Goal: Information Seeking & Learning: Check status

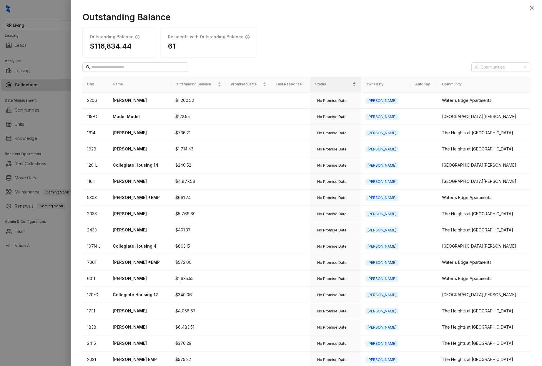
scroll to position [70, 0]
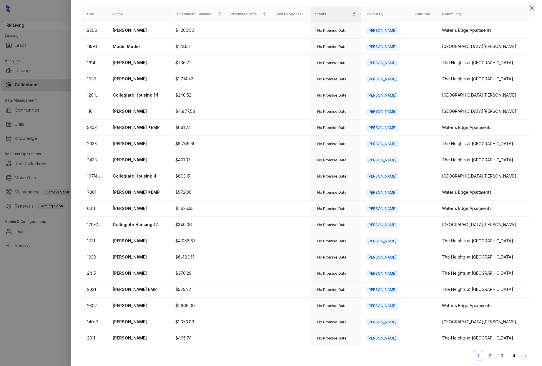
click at [532, 9] on icon "close" at bounding box center [531, 8] width 5 height 5
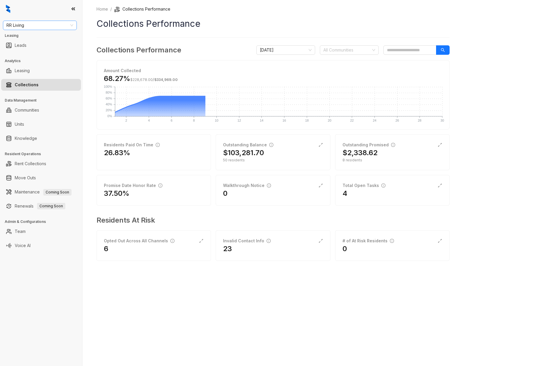
click at [56, 27] on span "RR Living" at bounding box center [39, 25] width 67 height 9
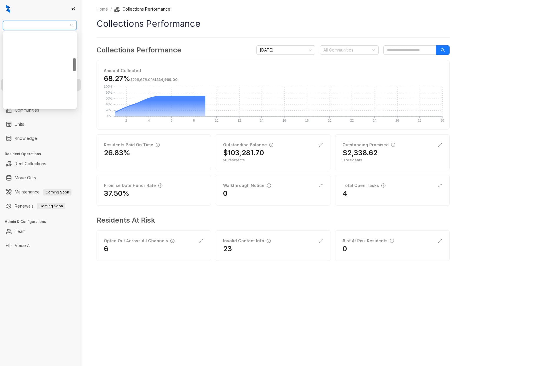
scroll to position [348, 0]
click at [32, 45] on div "United Apartment Group" at bounding box center [40, 46] width 64 height 6
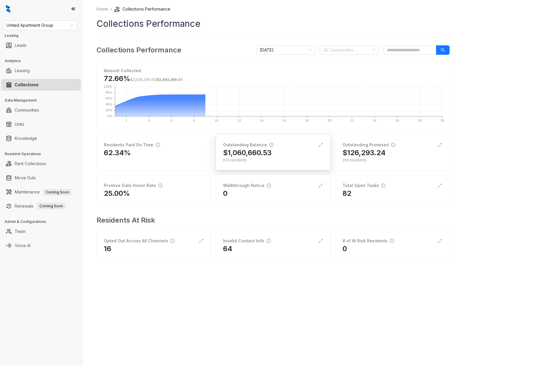
click at [279, 152] on div "$1,060,660.53" at bounding box center [273, 152] width 100 height 9
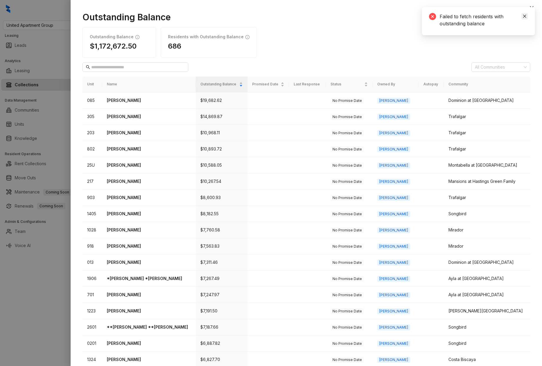
click at [527, 16] on link "Close" at bounding box center [524, 16] width 6 height 6
click at [530, 8] on icon "close" at bounding box center [531, 8] width 5 height 5
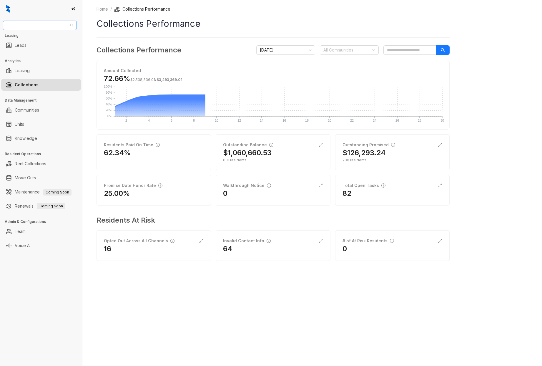
click at [59, 28] on span "United Apartment Group" at bounding box center [39, 25] width 67 height 9
click at [32, 90] on div "RR Living" at bounding box center [40, 91] width 64 height 6
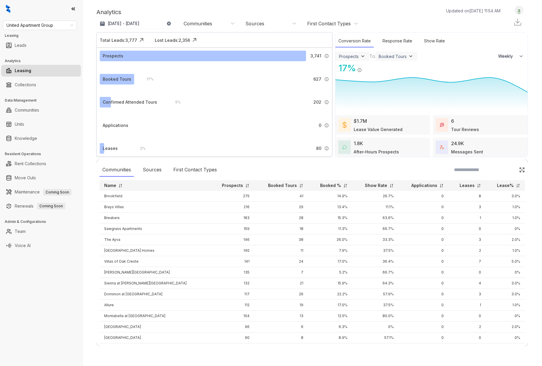
select select "******"
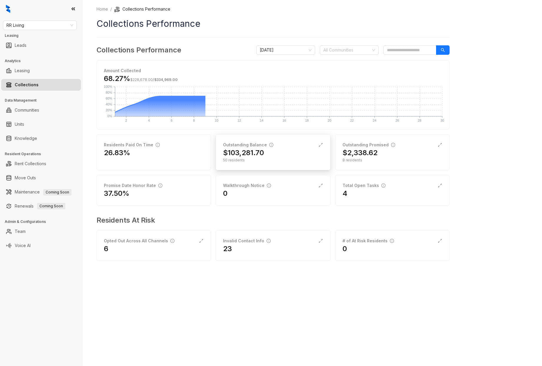
click at [272, 155] on div "$103,281.70" at bounding box center [273, 152] width 100 height 9
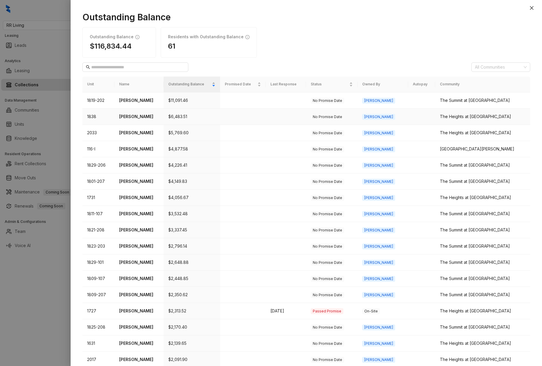
click at [137, 117] on p "[PERSON_NAME]" at bounding box center [139, 116] width 40 height 6
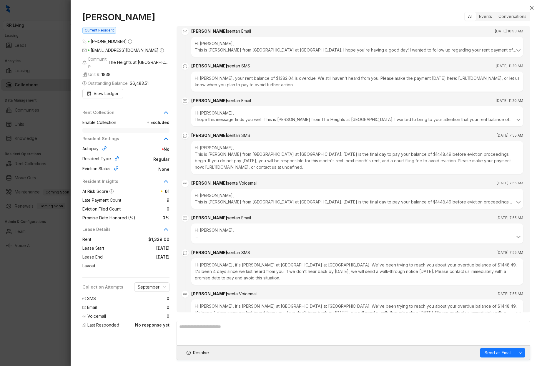
scroll to position [925, 0]
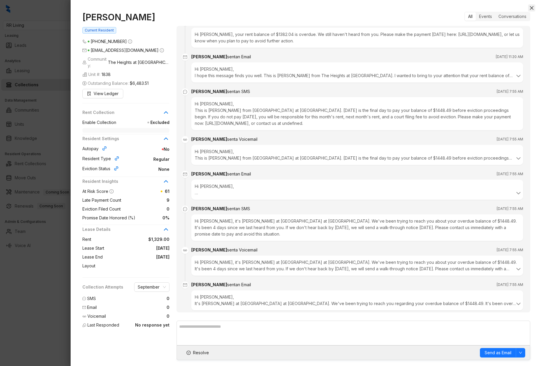
click at [530, 6] on icon "close" at bounding box center [531, 8] width 5 height 5
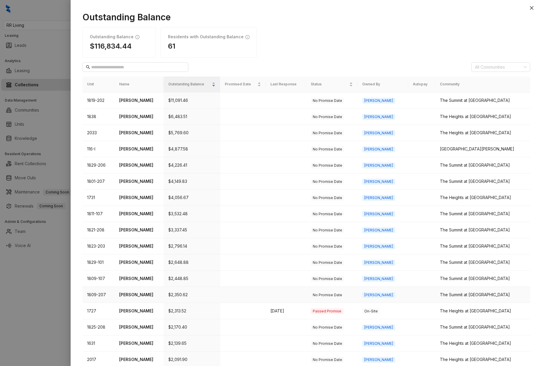
click at [136, 295] on p "Timothy Ray" at bounding box center [139, 294] width 40 height 6
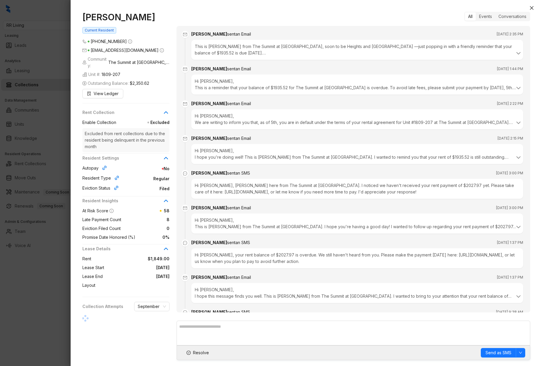
scroll to position [1292, 0]
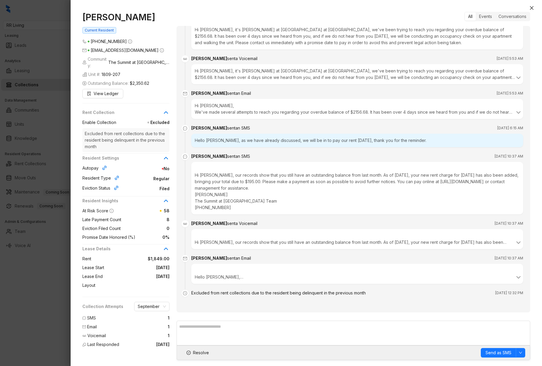
click at [232, 290] on div "Excluded from rent collections due to the resident being delinquent in the prev…" at bounding box center [278, 293] width 174 height 6
click at [533, 5] on button "Close" at bounding box center [531, 7] width 7 height 7
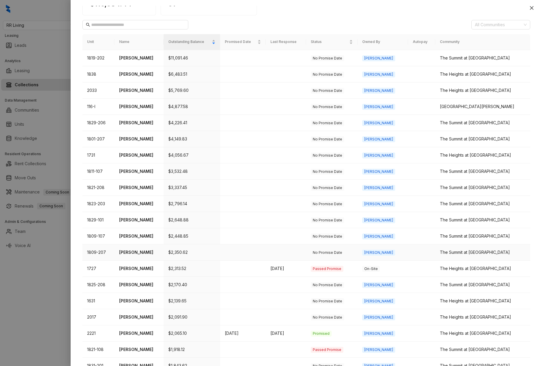
scroll to position [70, 0]
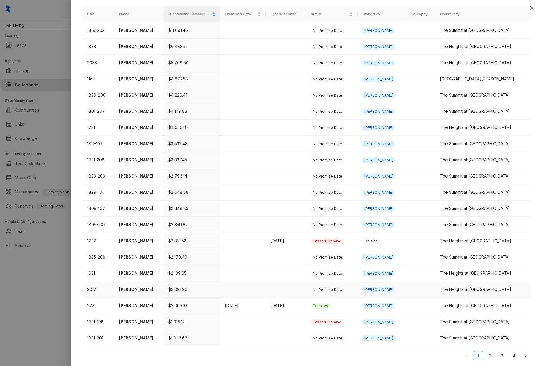
click at [138, 289] on p "Curtis Nichols" at bounding box center [139, 289] width 40 height 6
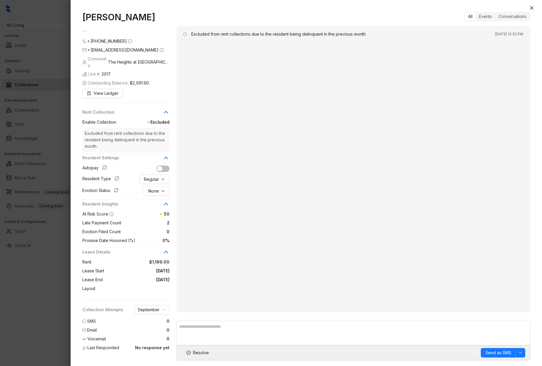
drag, startPoint x: 531, startPoint y: 6, endPoint x: 473, endPoint y: 48, distance: 71.8
click at [531, 6] on icon "close" at bounding box center [531, 8] width 5 height 5
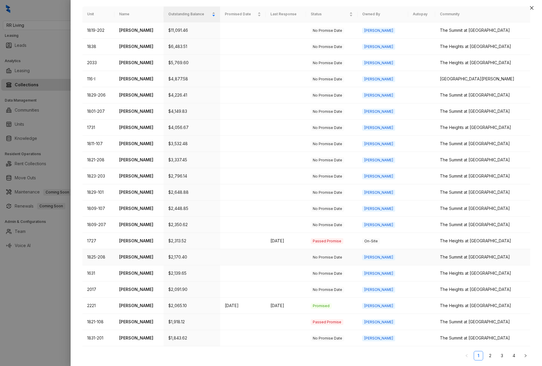
click at [136, 257] on p "Tiara Benson" at bounding box center [139, 257] width 40 height 6
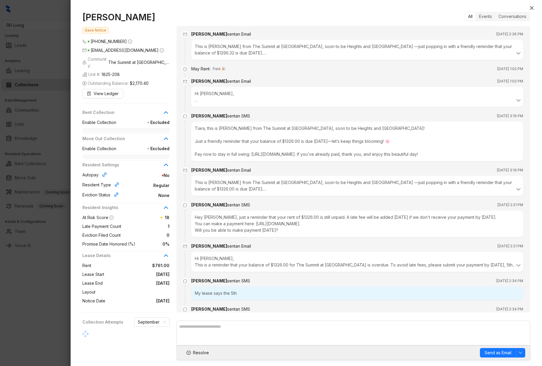
scroll to position [1084, 0]
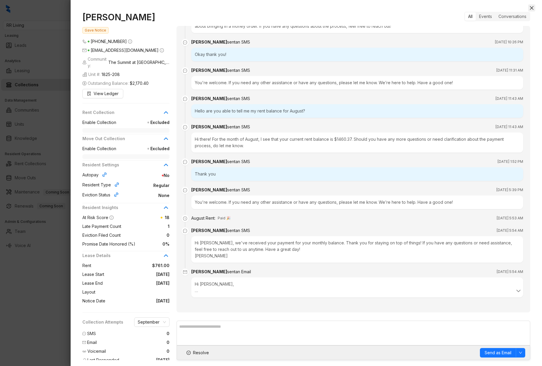
click at [534, 8] on icon "close" at bounding box center [531, 8] width 5 height 5
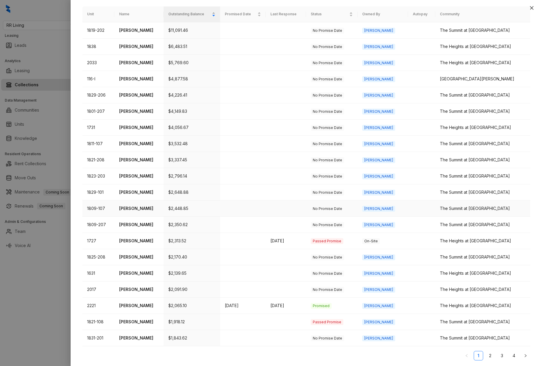
click at [136, 207] on p "Shakera Burris" at bounding box center [139, 208] width 40 height 6
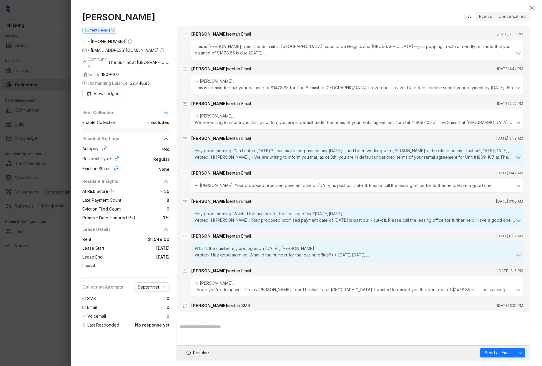
scroll to position [1771, 0]
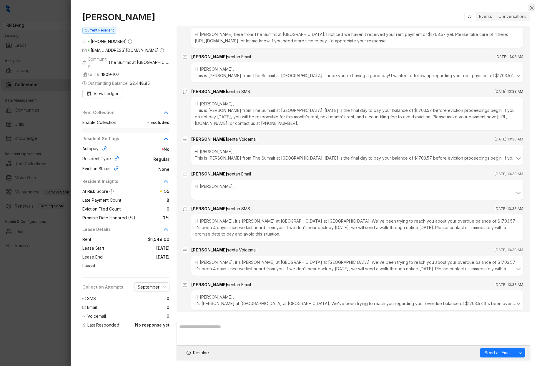
click at [531, 7] on icon "close" at bounding box center [531, 8] width 5 height 5
